Goal: Information Seeking & Learning: Learn about a topic

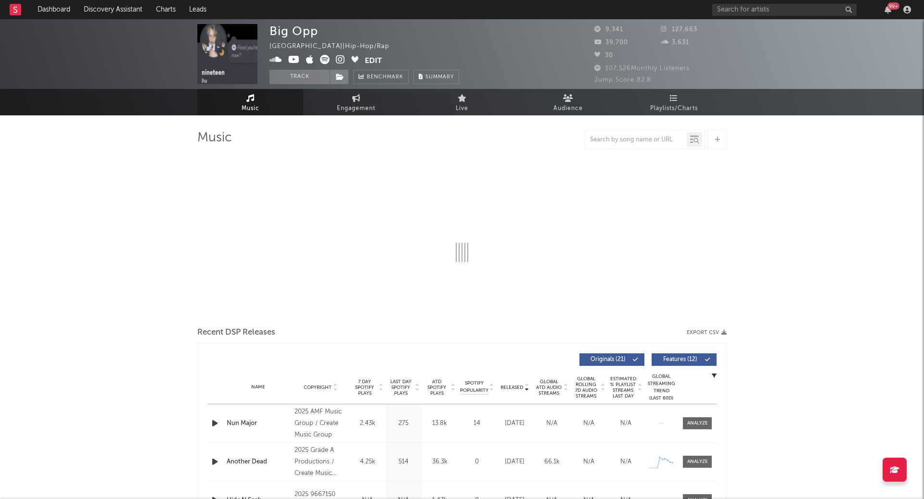
select select "6m"
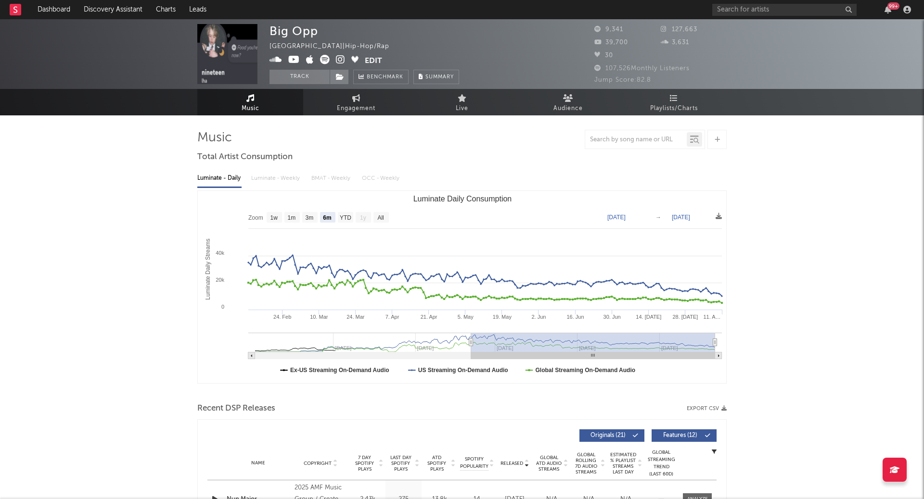
click at [759, 16] on div "99 +" at bounding box center [813, 9] width 202 height 19
click at [757, 11] on input "text" at bounding box center [784, 10] width 144 height 12
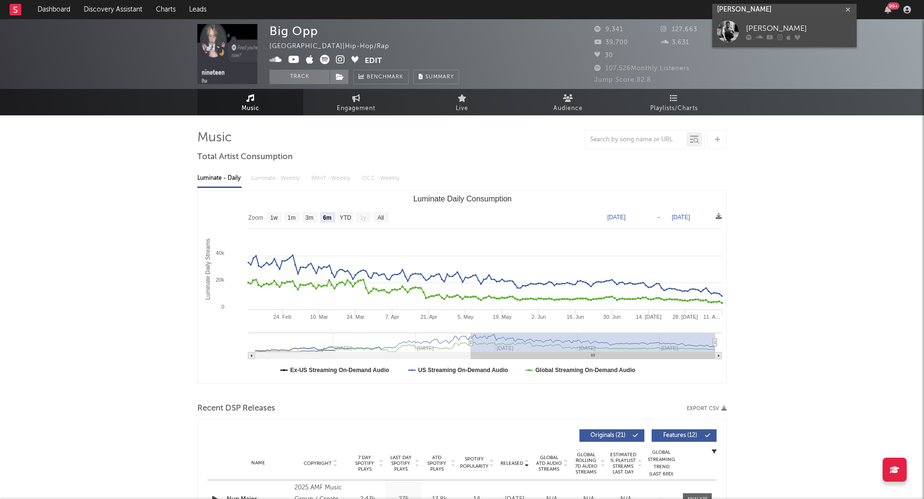
type input "[PERSON_NAME]"
click at [751, 35] on icon at bounding box center [749, 38] width 6 height 6
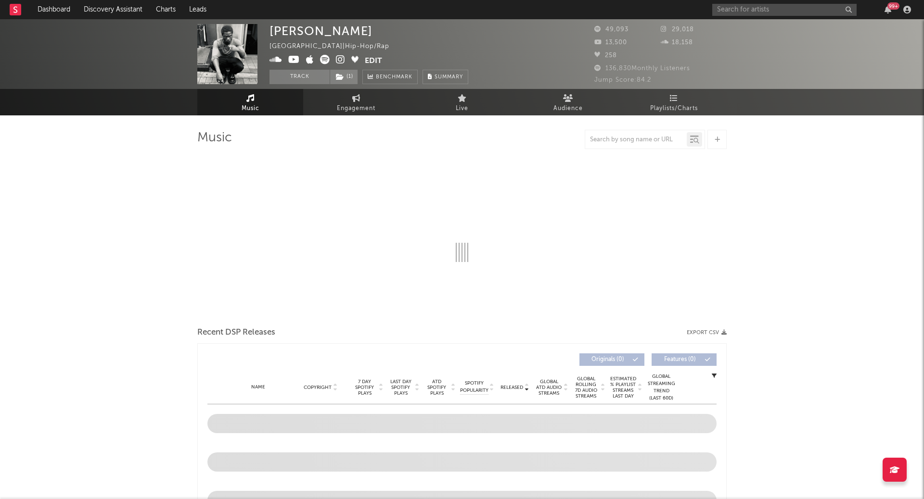
select select "6m"
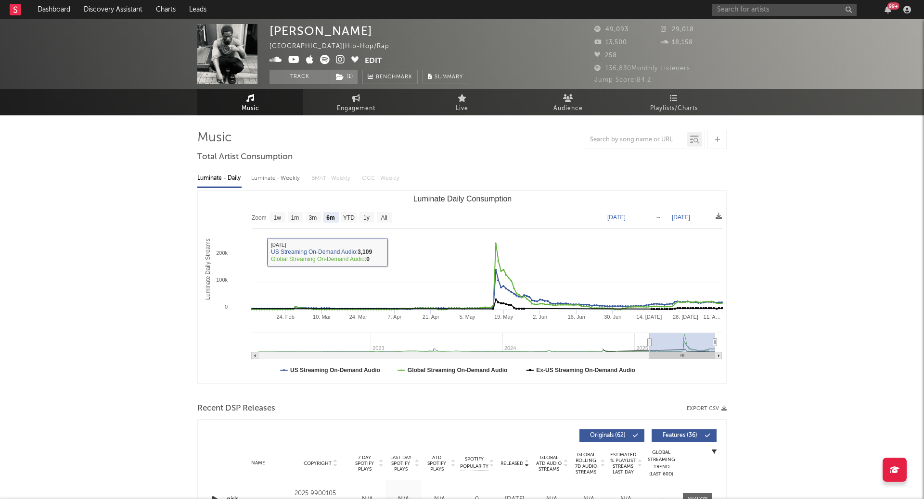
click at [281, 180] on div "Luminate - Weekly" at bounding box center [276, 178] width 51 height 16
select select "6m"
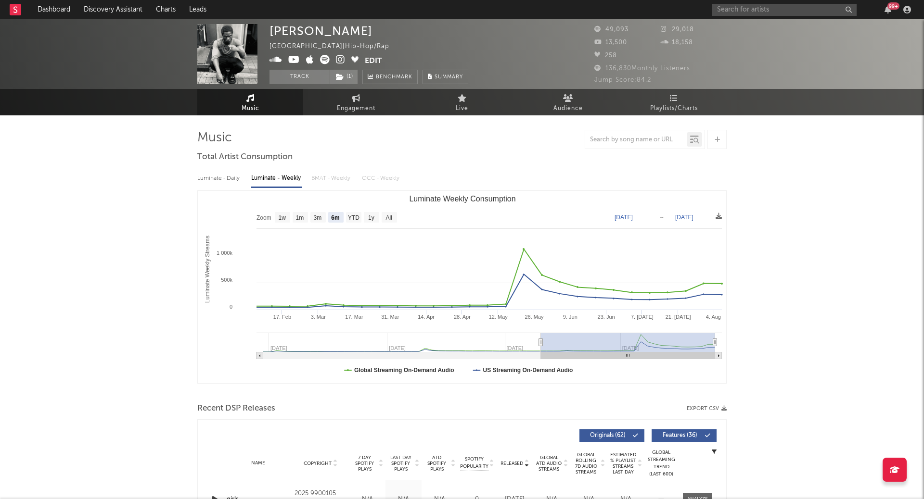
click at [340, 64] on icon at bounding box center [340, 60] width 9 height 10
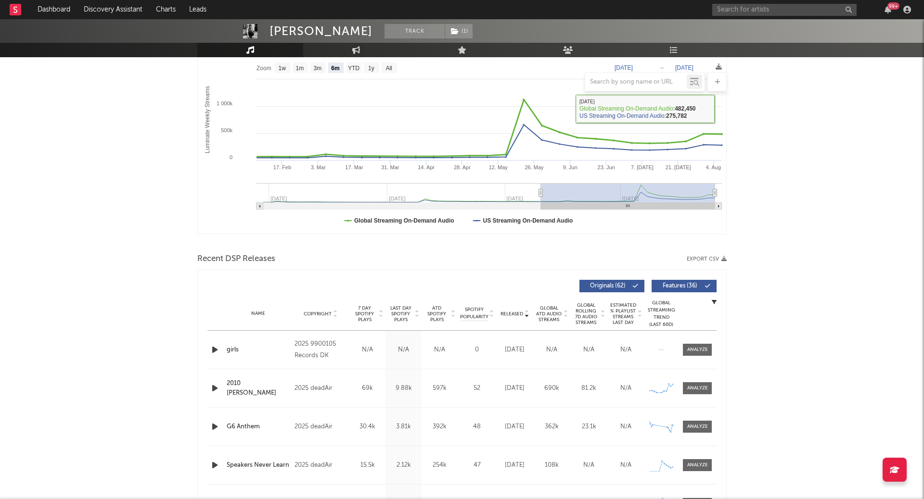
scroll to position [289, 0]
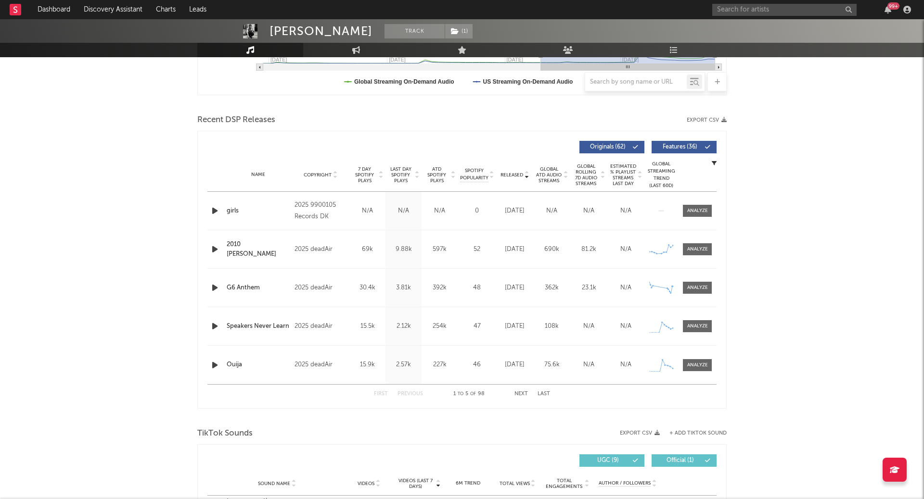
click at [374, 177] on span "7 Day Spotify Plays" at bounding box center [364, 174] width 25 height 17
